Goal: Information Seeking & Learning: Learn about a topic

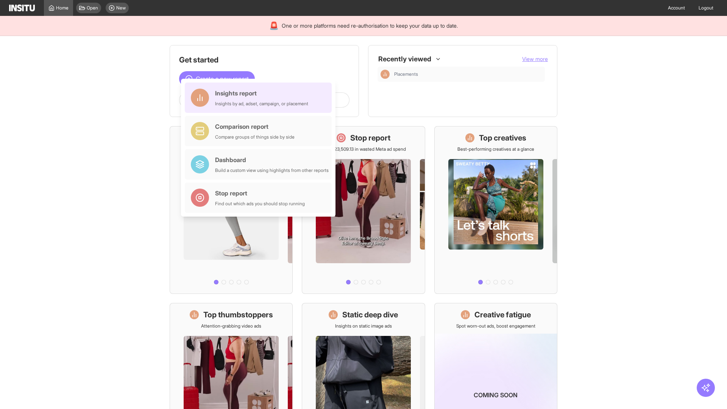
click at [260, 98] on div "Insights report Insights by ad, adset, campaign, or placement" at bounding box center [261, 98] width 93 height 18
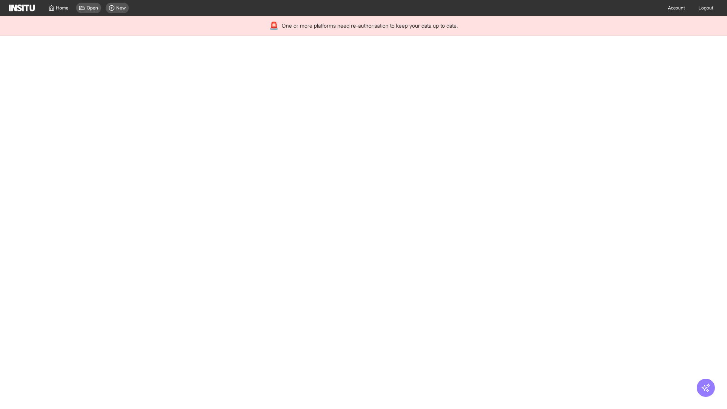
select select "**"
